Goal: Information Seeking & Learning: Learn about a topic

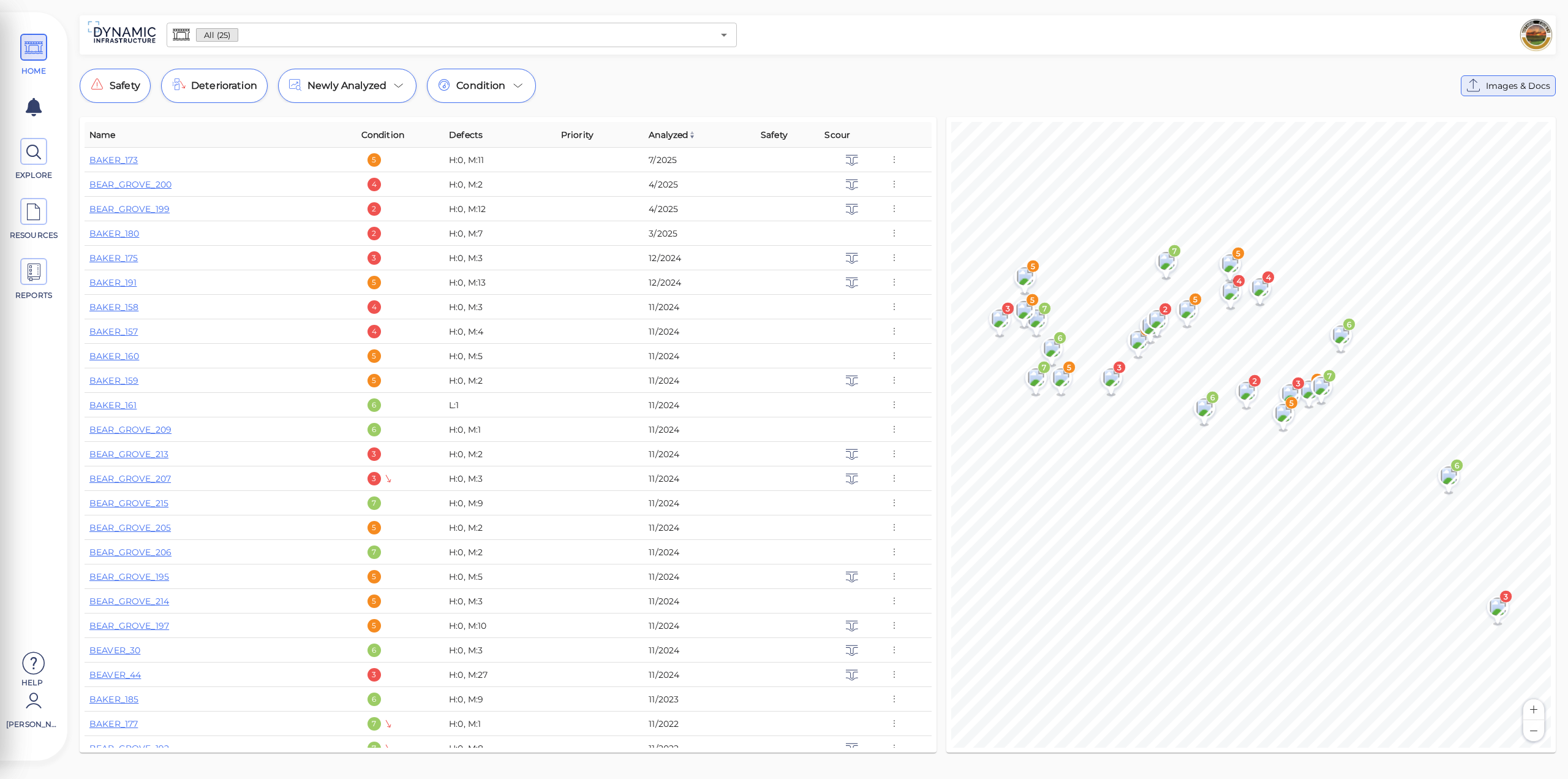
click at [1335, 83] on icon at bounding box center [1473, 86] width 19 height 19
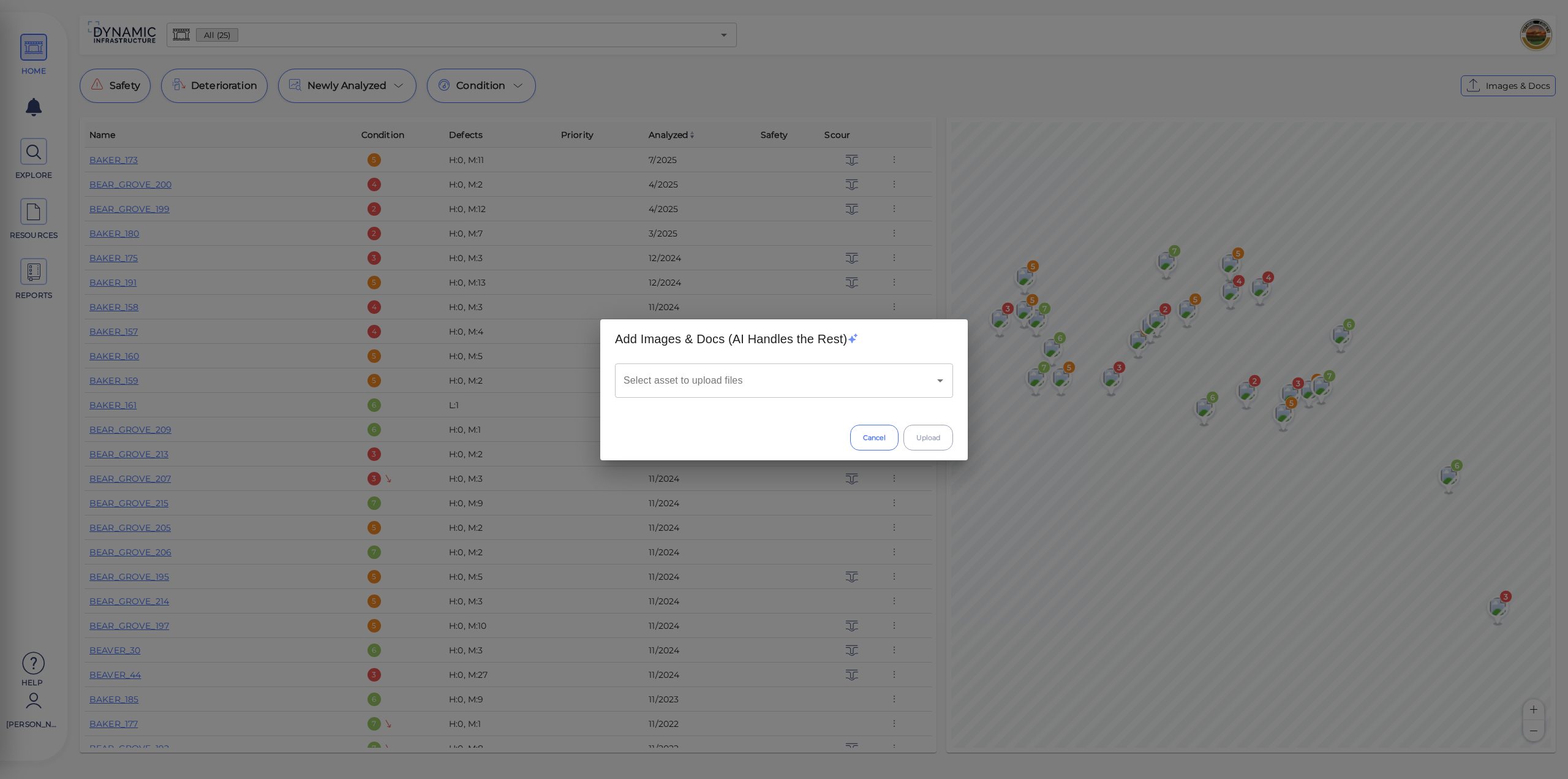
click at [881, 433] on button "Cancel" at bounding box center [874, 437] width 48 height 26
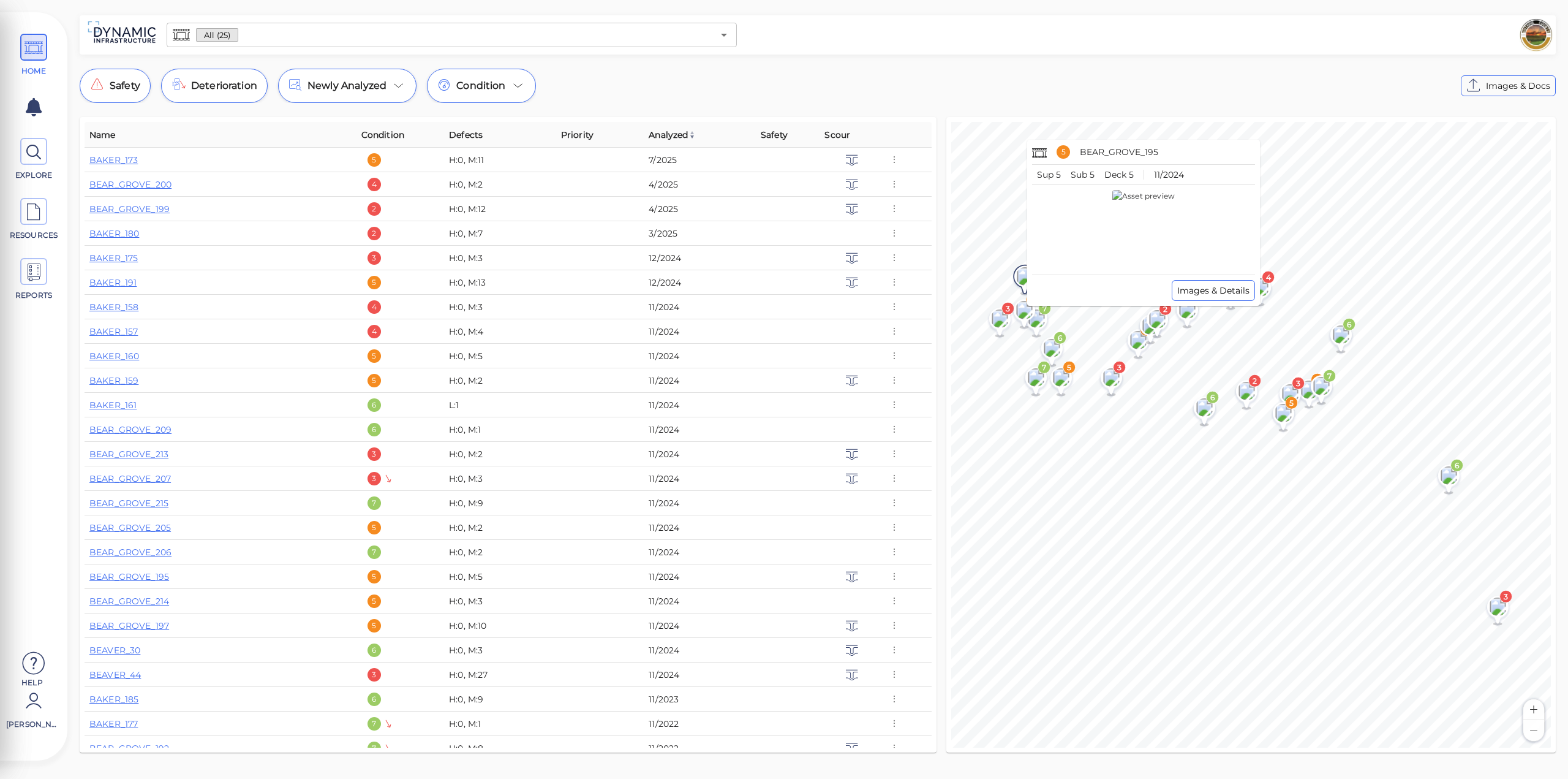
click at [1018, 274] on image at bounding box center [1025, 276] width 24 height 18
click at [1239, 293] on span "Images & Details" at bounding box center [1213, 290] width 72 height 14
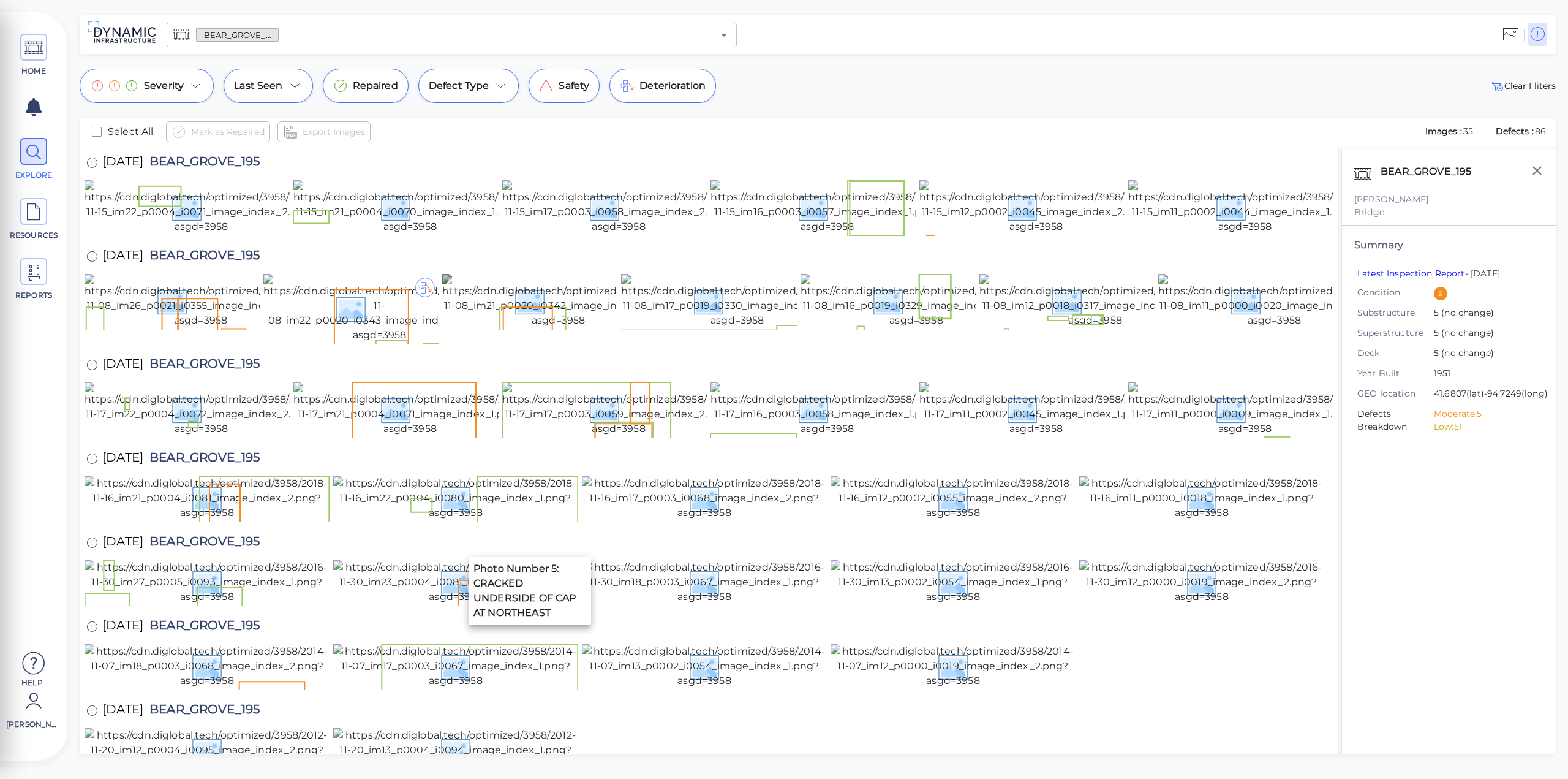
click at [472, 328] on img at bounding box center [558, 301] width 233 height 54
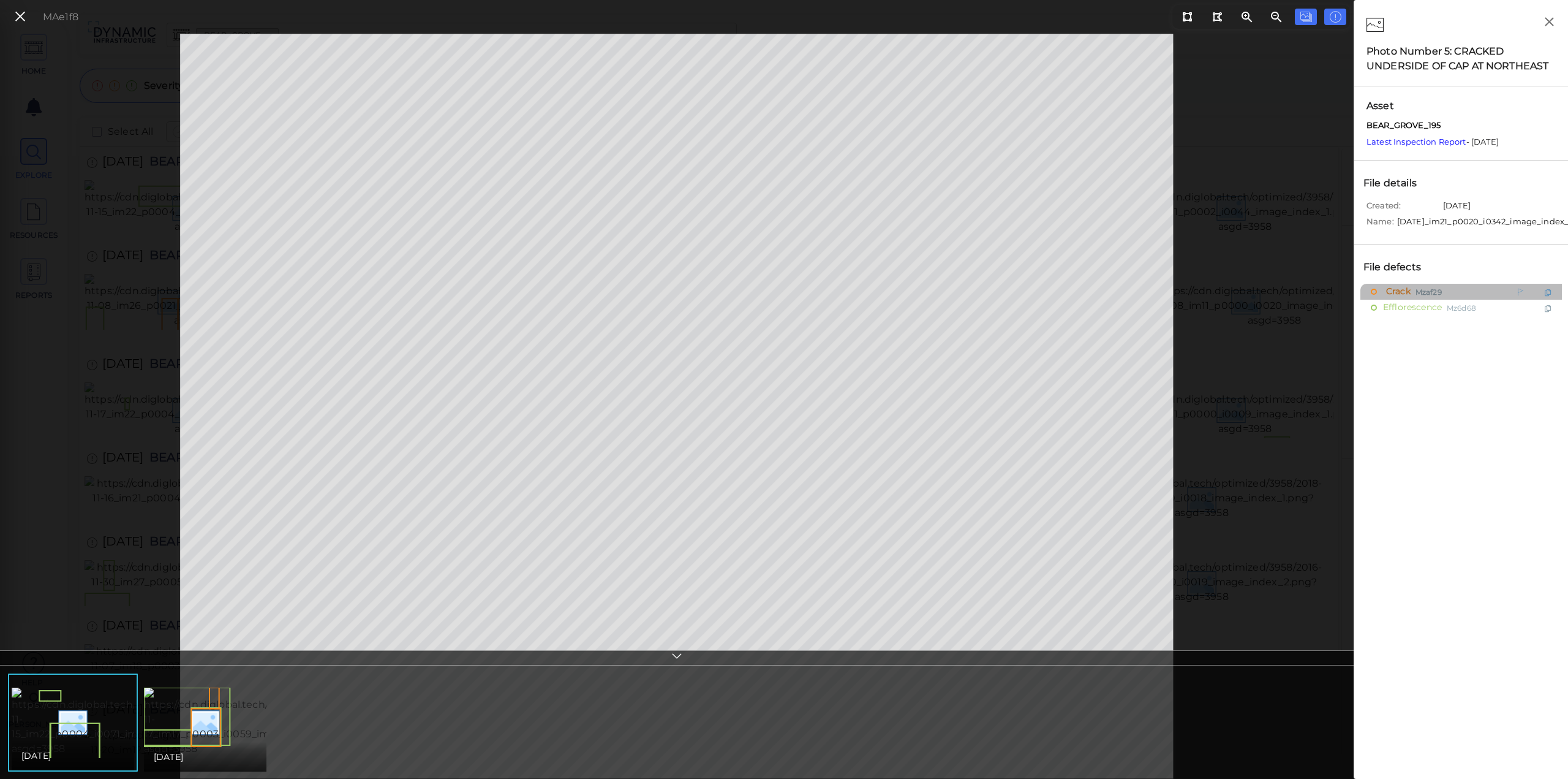
click at [1335, 296] on div "Crack Mzaf29" at bounding box center [1435, 292] width 127 height 15
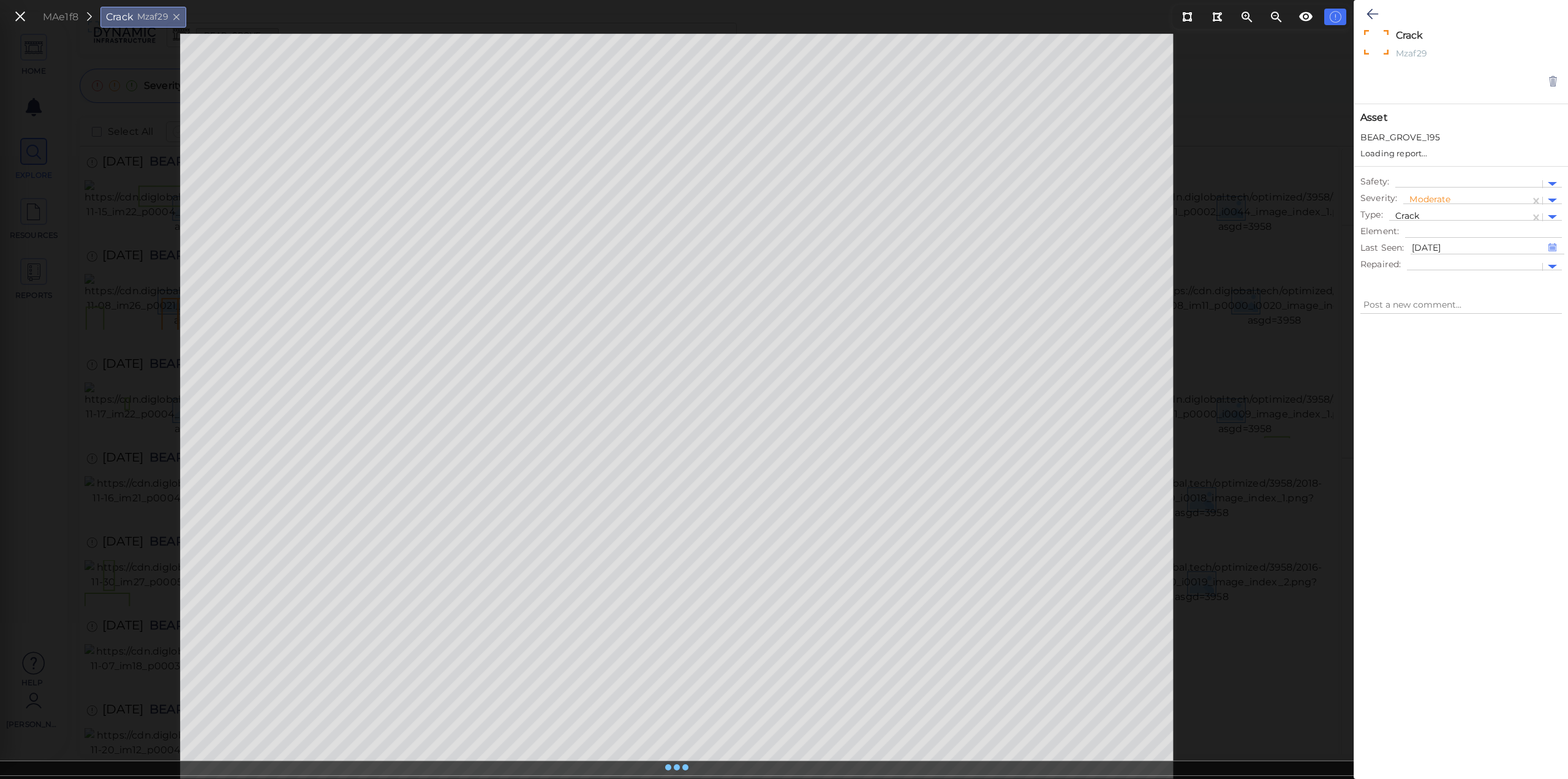
type textarea "x"
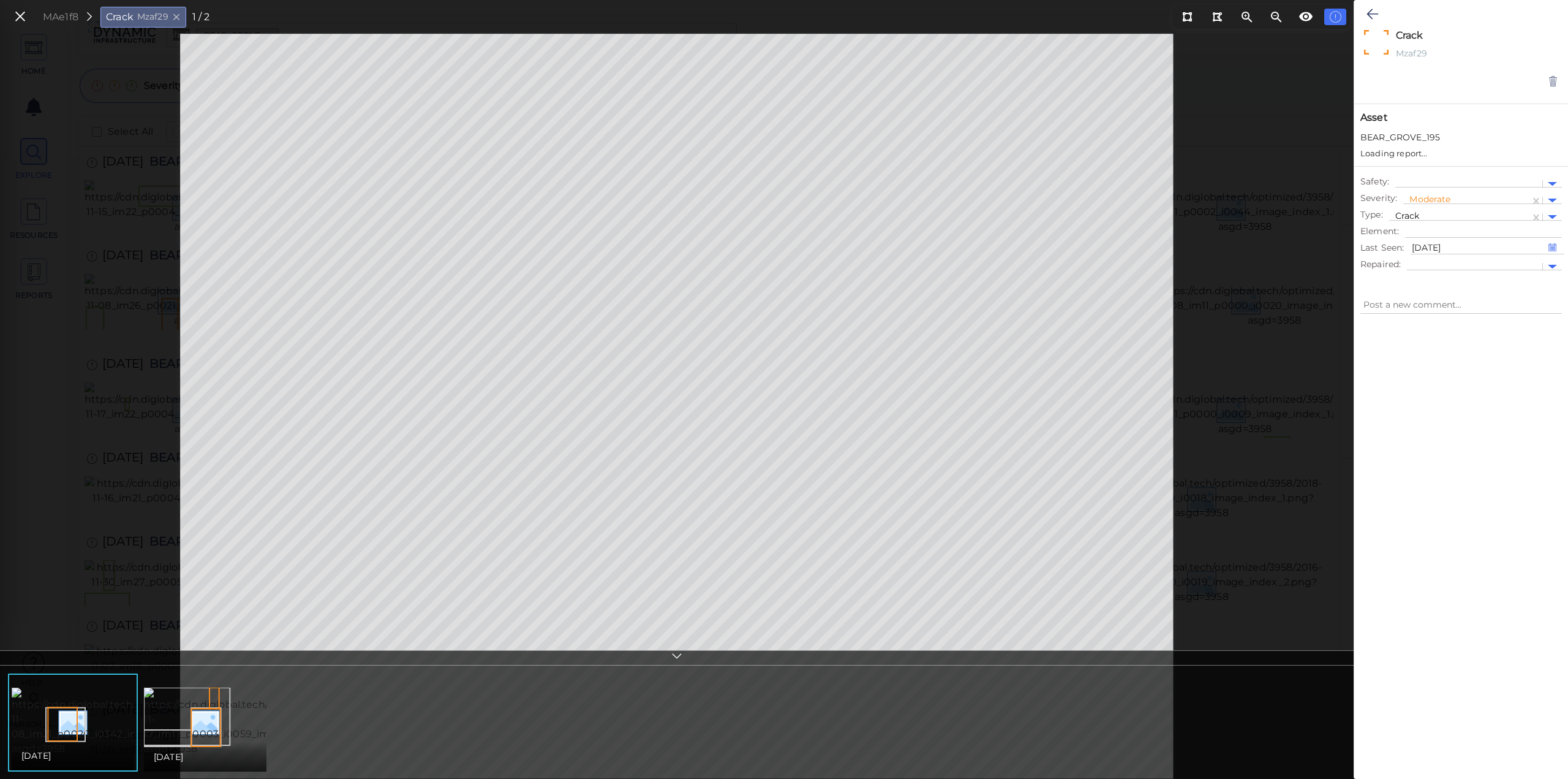
type textarea "x"
click at [24, 13] on icon at bounding box center [20, 16] width 14 height 16
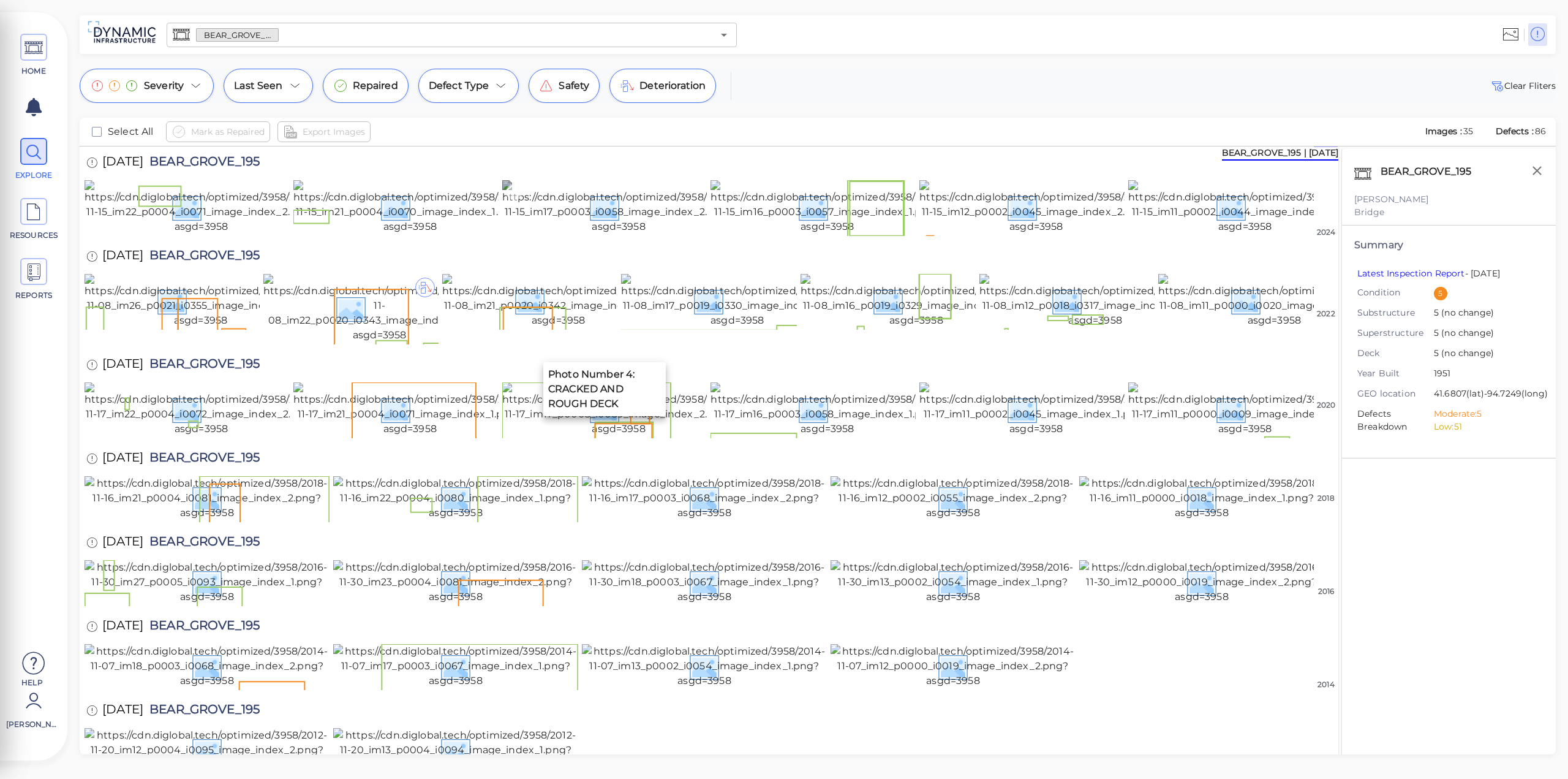
click at [524, 235] on img at bounding box center [619, 208] width 234 height 54
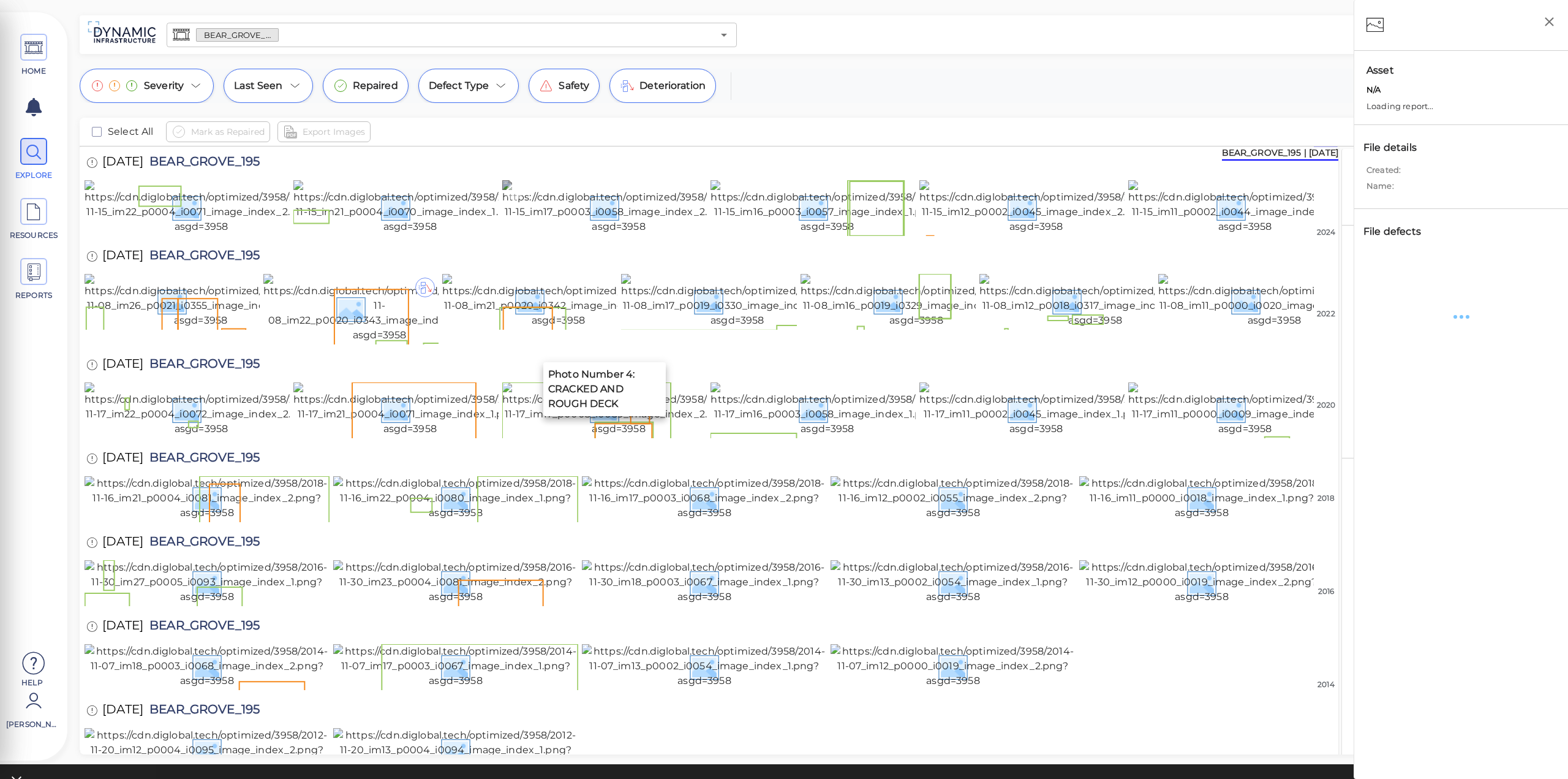
click at [524, 235] on img at bounding box center [619, 208] width 234 height 54
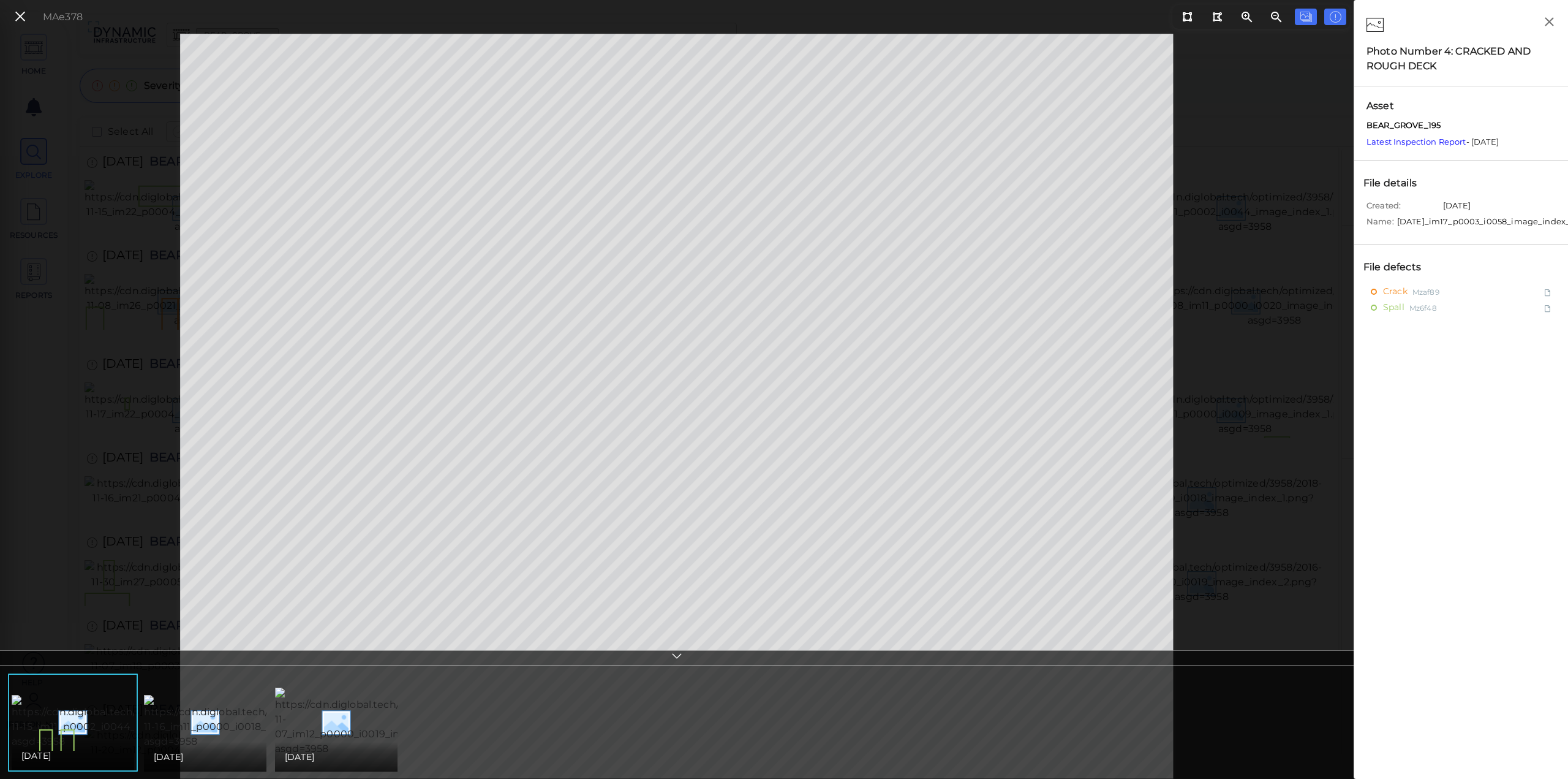
click at [16, 12] on icon at bounding box center [20, 16] width 14 height 16
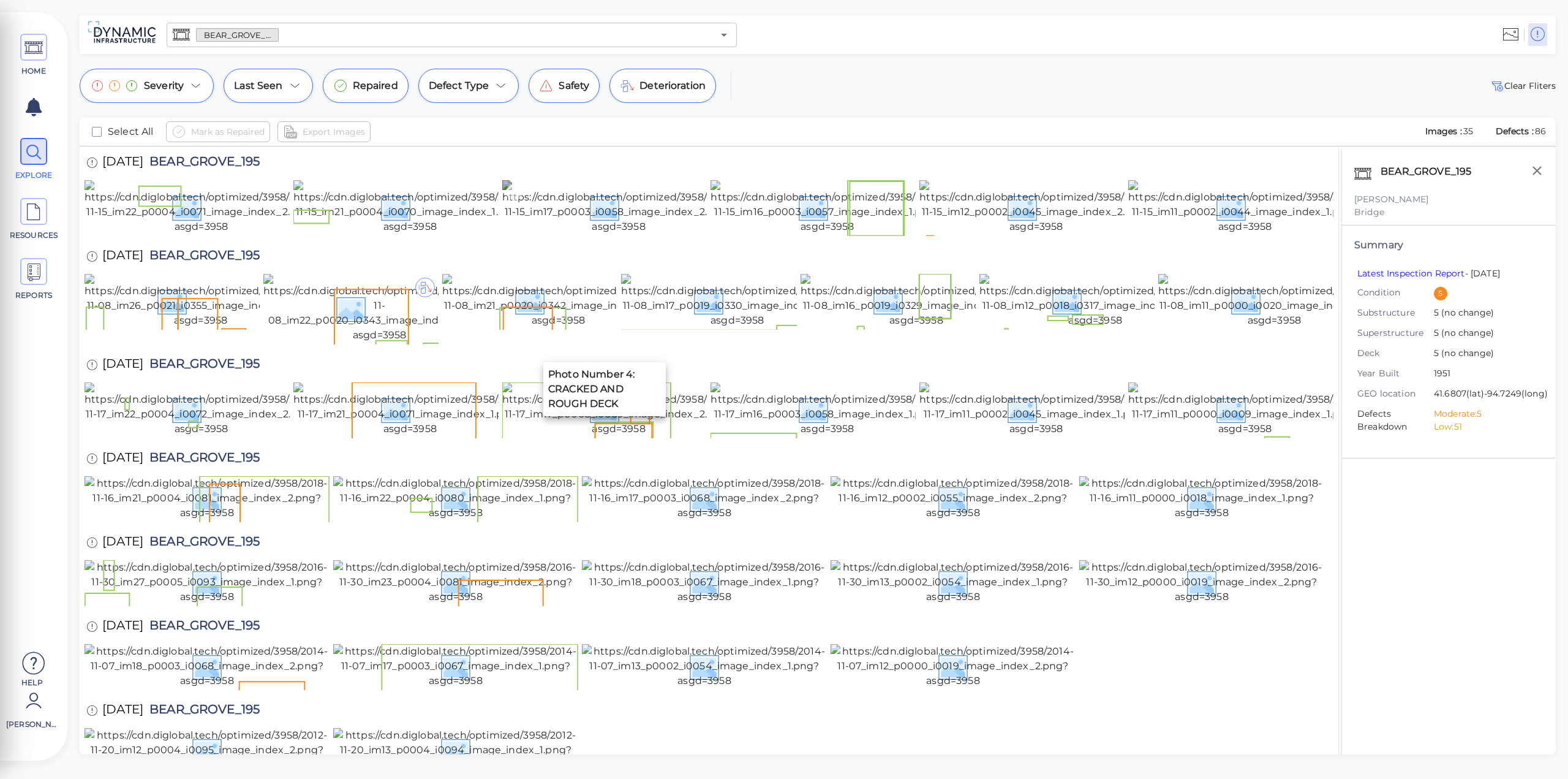
click at [576, 235] on img at bounding box center [619, 208] width 234 height 54
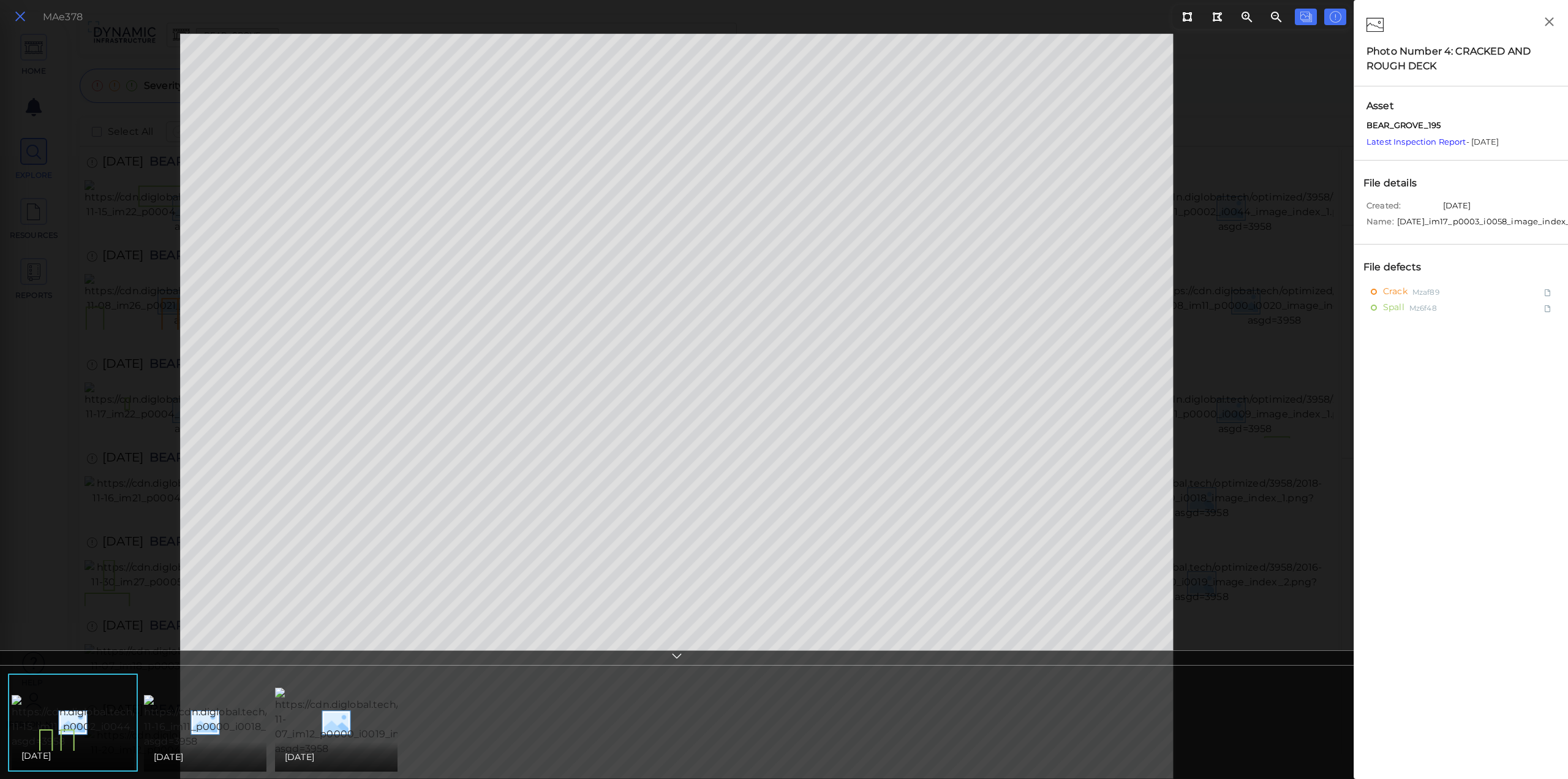
click at [24, 22] on icon at bounding box center [20, 16] width 14 height 16
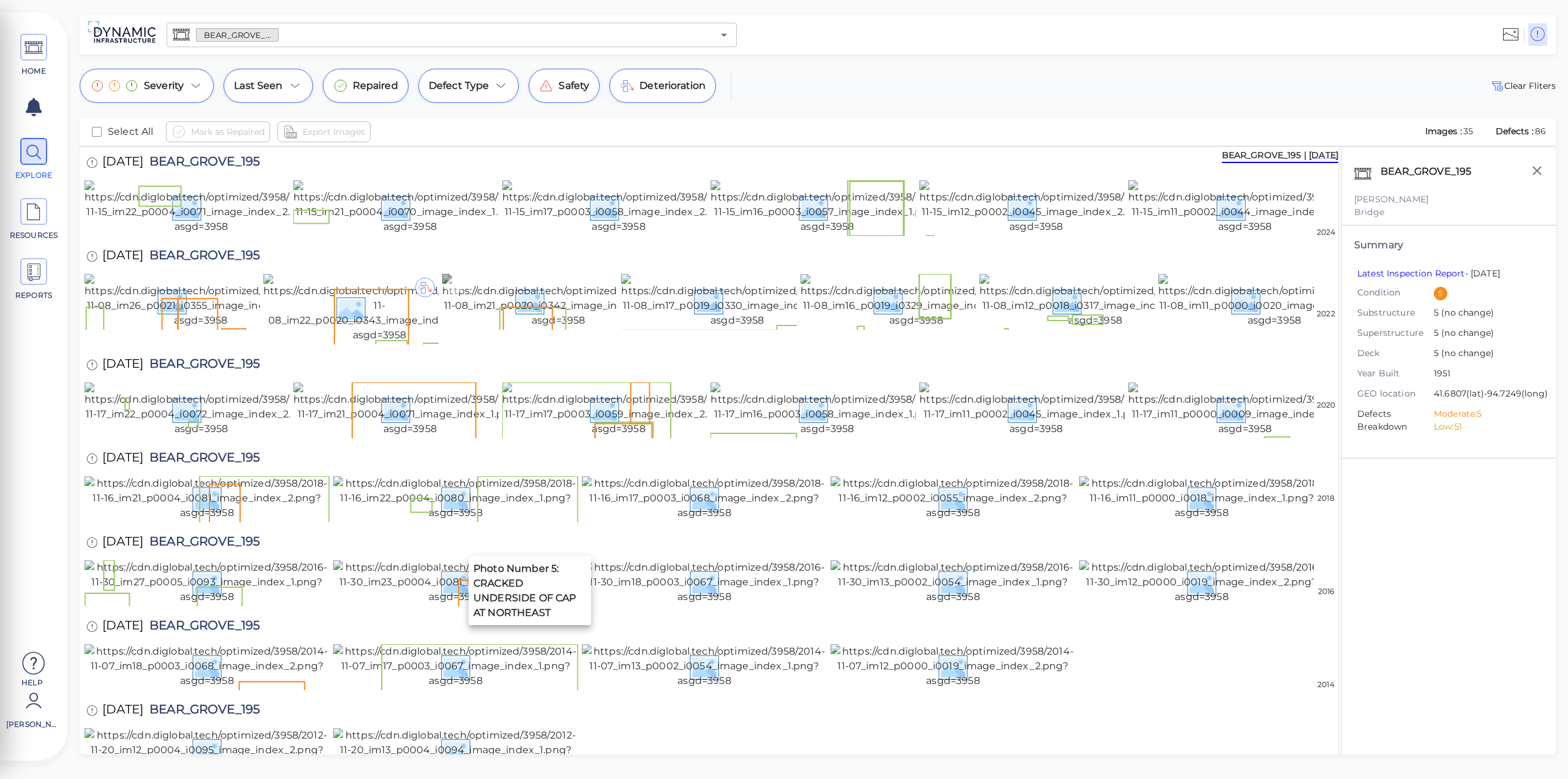
scroll to position [123, 0]
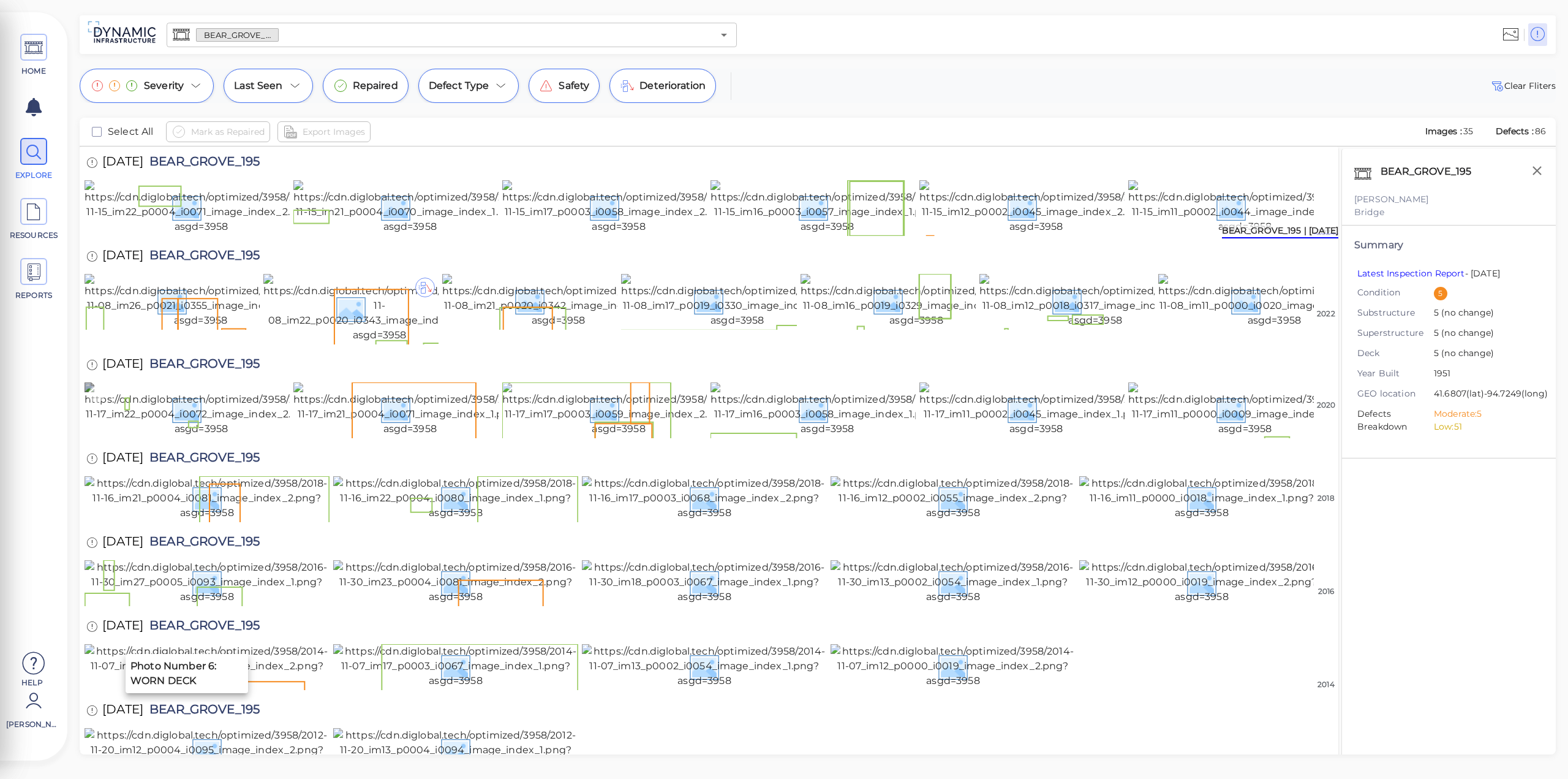
click at [218, 436] on img at bounding box center [202, 409] width 234 height 54
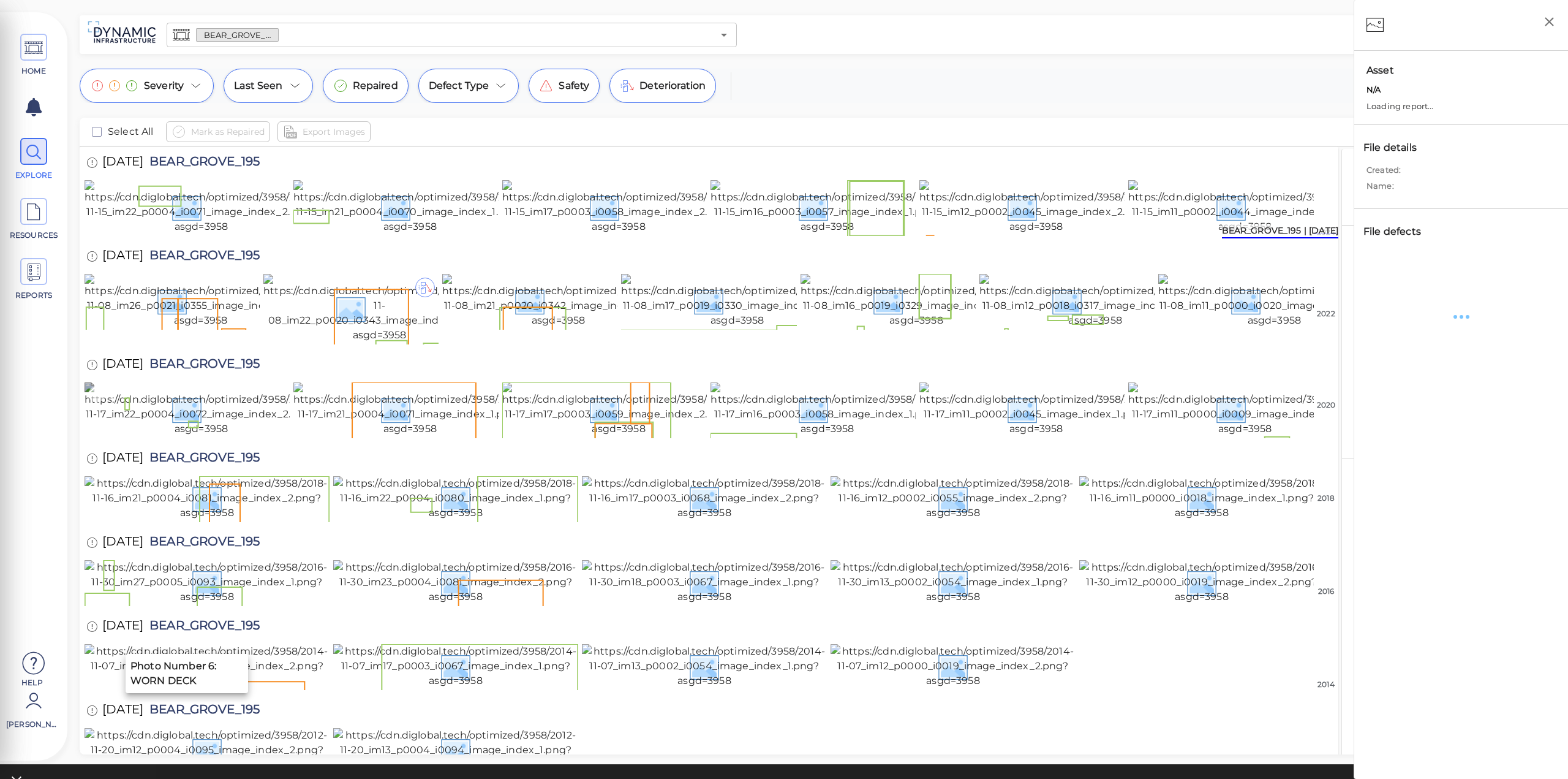
click at [219, 436] on img at bounding box center [202, 409] width 234 height 54
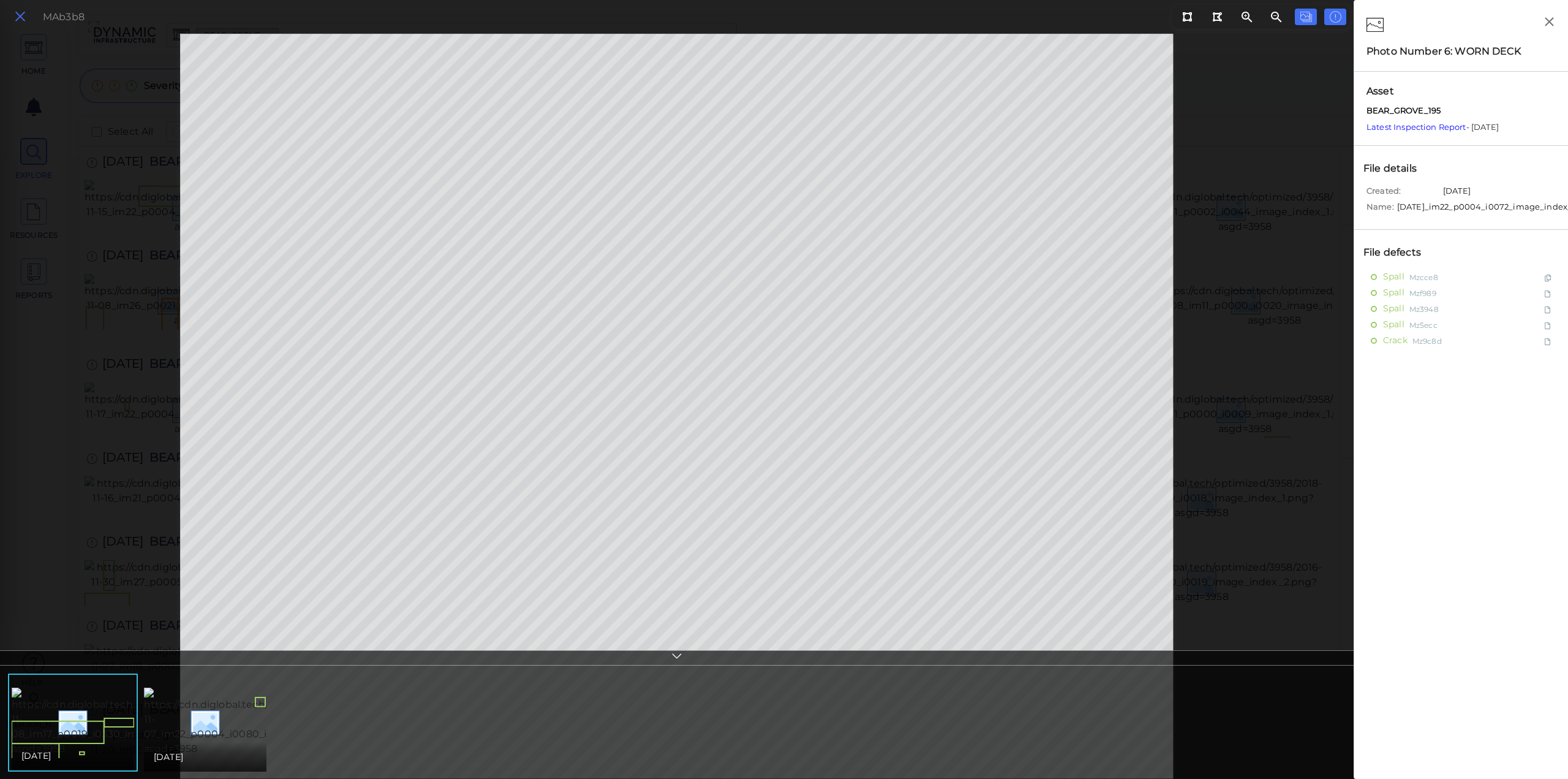
click at [16, 8] on button at bounding box center [20, 16] width 21 height 17
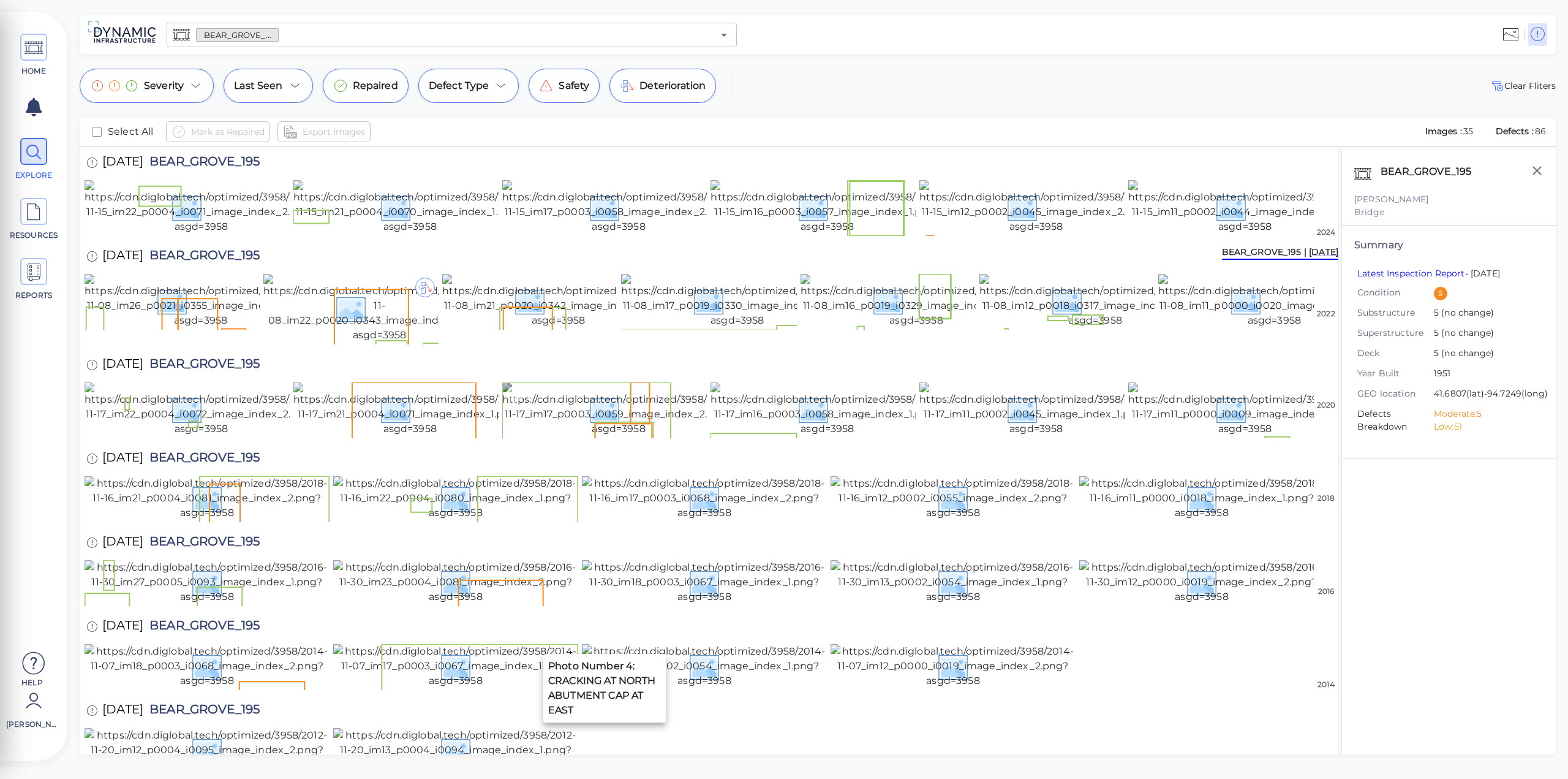
scroll to position [245, 0]
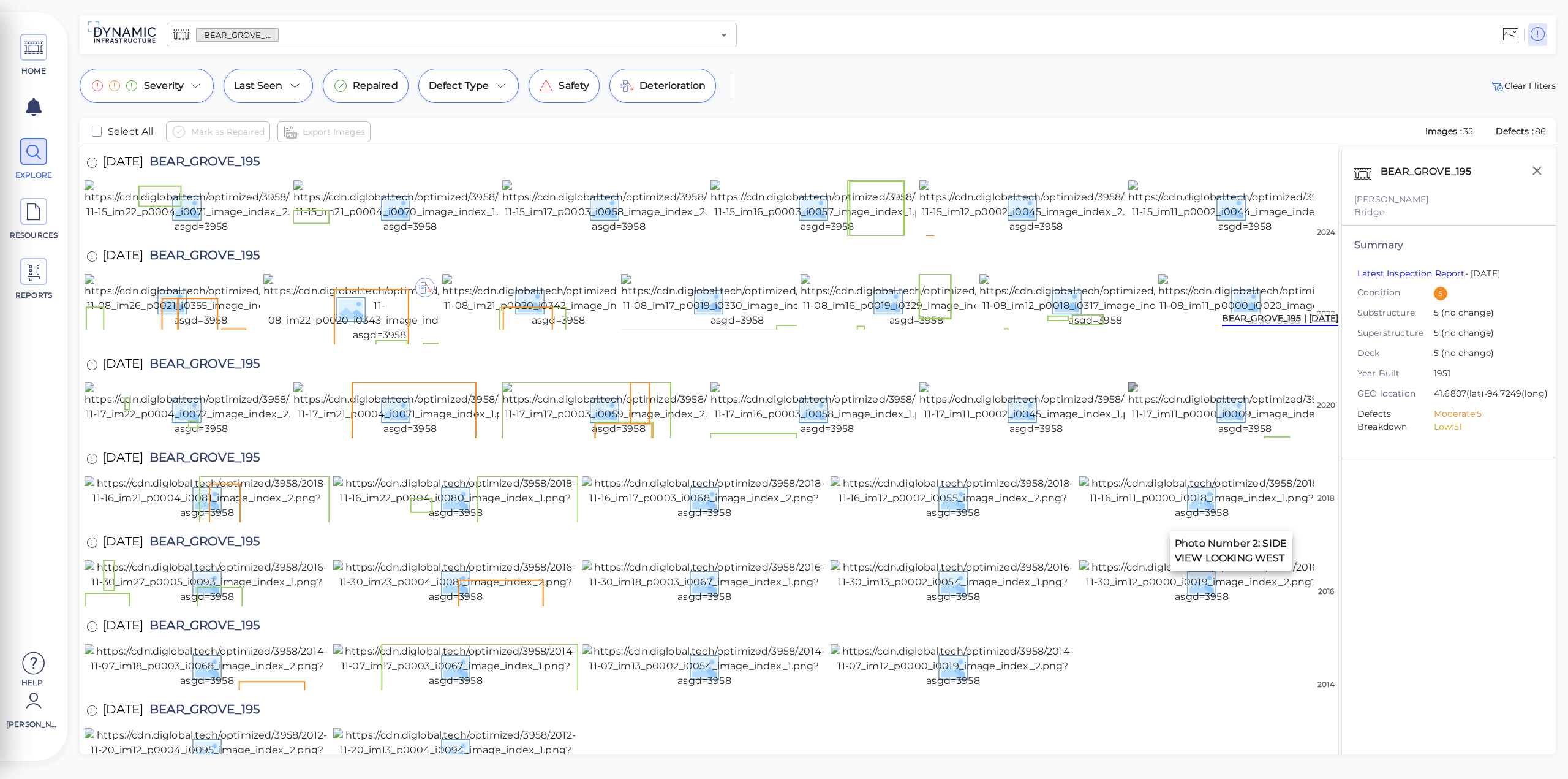
click at [1181, 432] on img at bounding box center [1245, 409] width 234 height 54
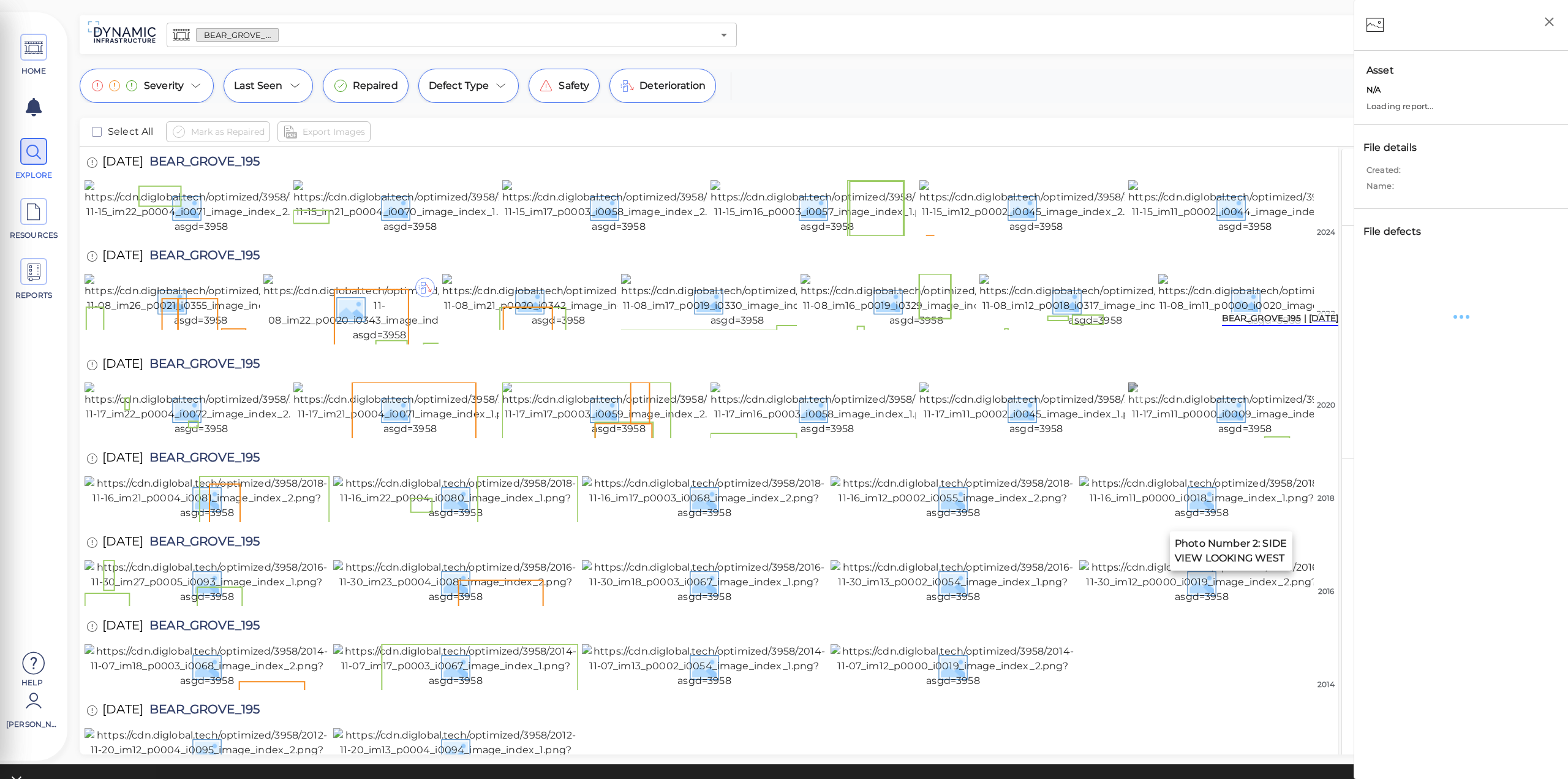
click at [1181, 432] on img at bounding box center [1245, 409] width 234 height 54
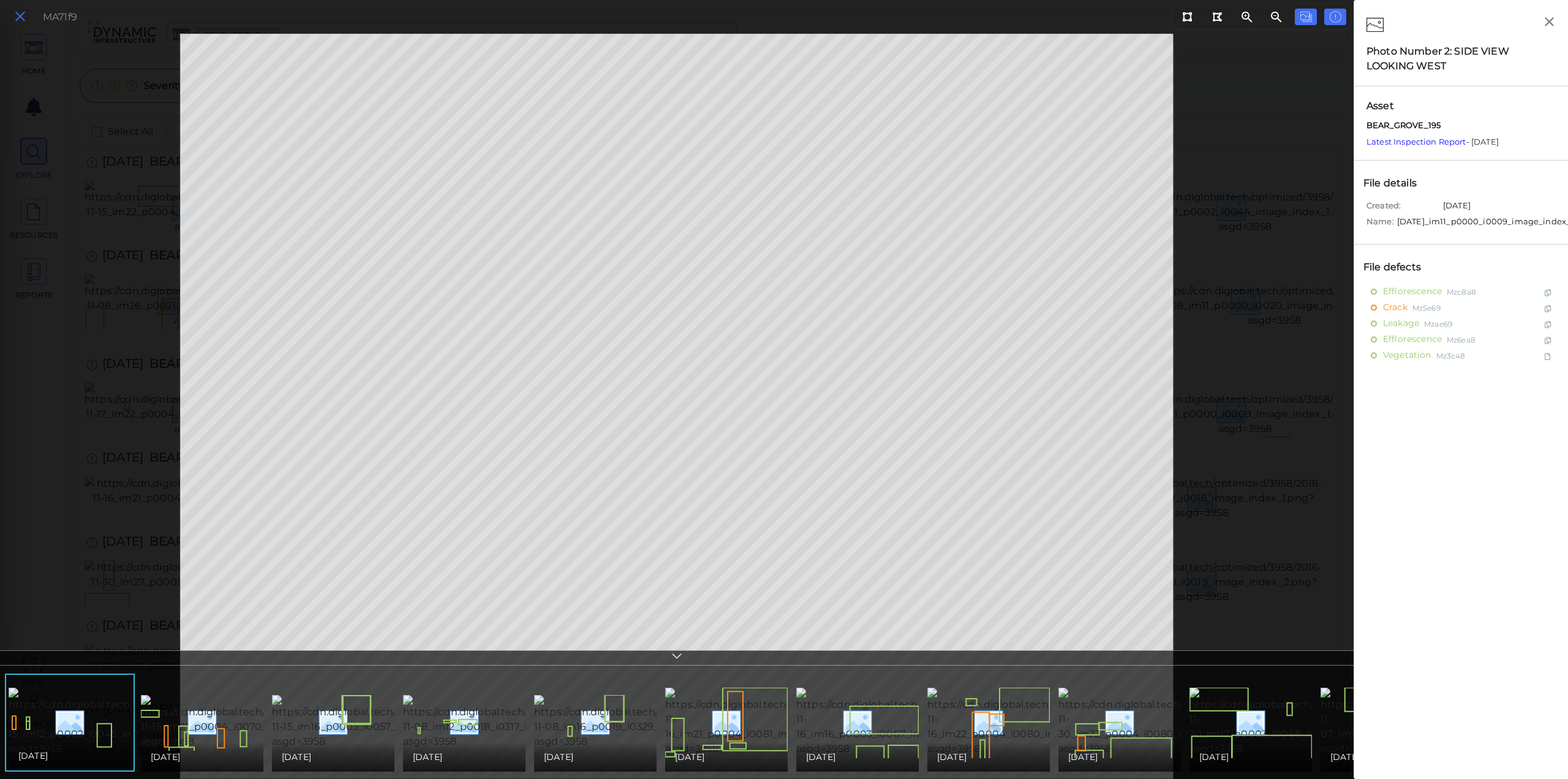
click at [16, 18] on icon at bounding box center [20, 16] width 14 height 16
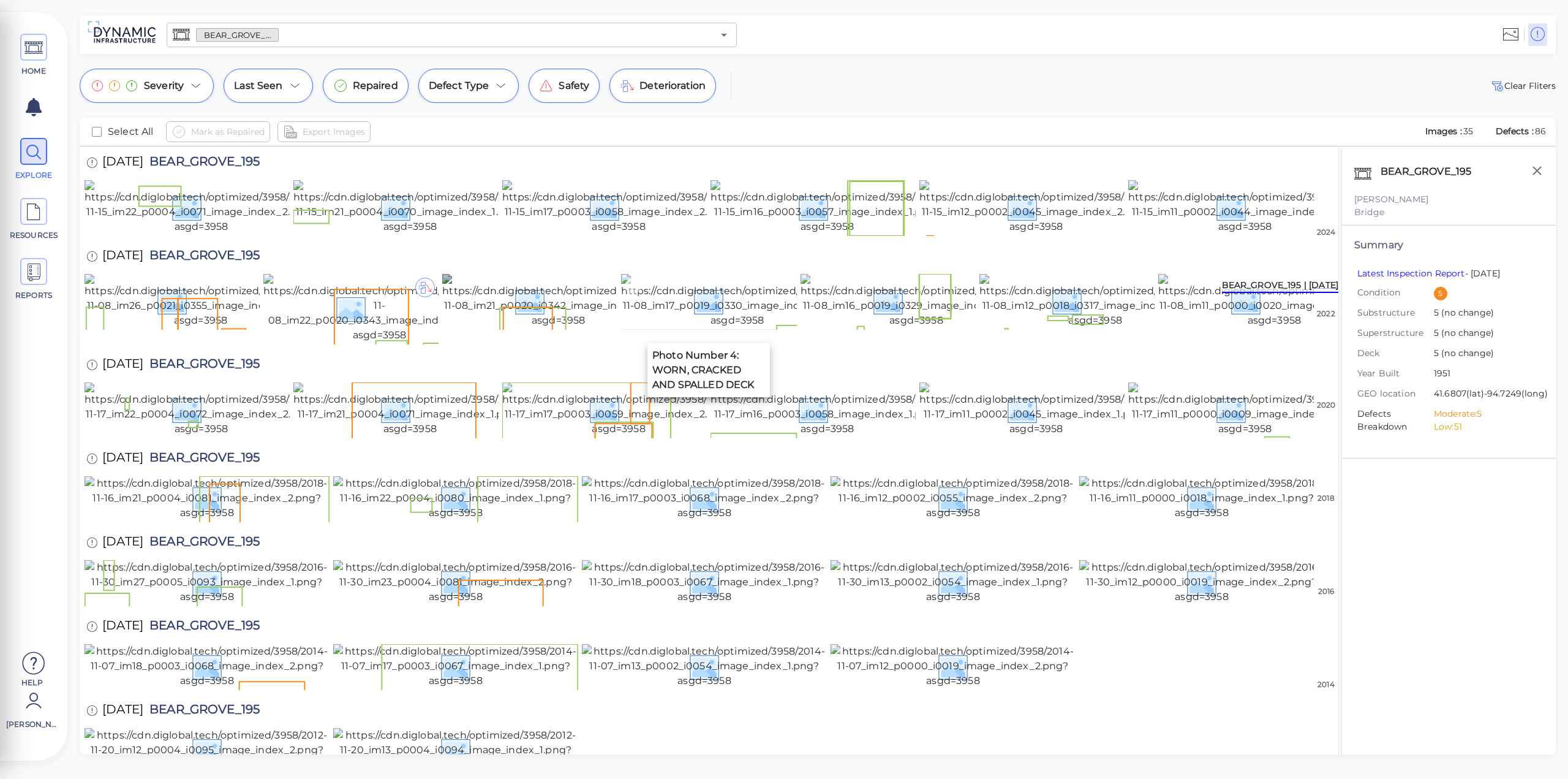
scroll to position [190, 0]
